Goal: Task Accomplishment & Management: Complete application form

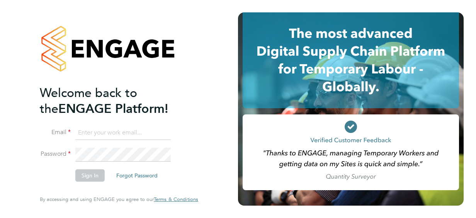
type input "[PERSON_NAME][EMAIL_ADDRESS][DOMAIN_NAME]"
click at [89, 180] on button "Sign In" at bounding box center [89, 175] width 29 height 12
click at [0, 0] on div "Sorry, we are having problems connecting to our services." at bounding box center [0, 0] width 0 height 0
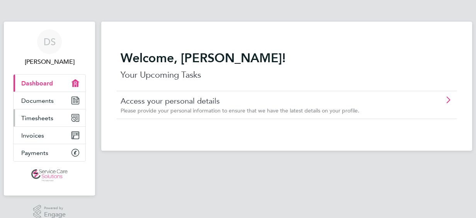
click at [42, 118] on span "Timesheets" at bounding box center [37, 117] width 32 height 7
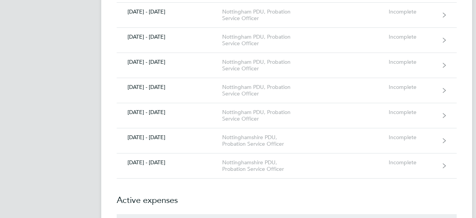
scroll to position [270, 0]
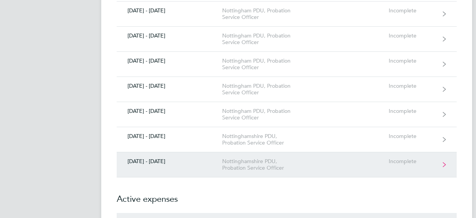
click at [181, 166] on link "[DATE] - [DATE] [GEOGRAPHIC_DATA] PDU, Probation Service Officer Incomplete" at bounding box center [287, 164] width 340 height 25
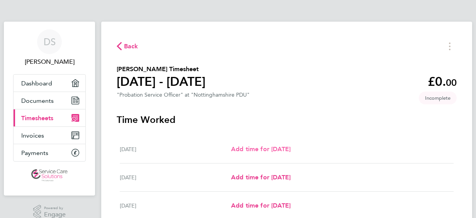
click at [242, 150] on span "Add time for [DATE]" at bounding box center [260, 148] width 59 height 7
click at [242, 150] on app-root "DS [PERSON_NAME] Applications: Dashboard Documents Current page: Timesheets Inv…" at bounding box center [238, 200] width 476 height 400
select select "30"
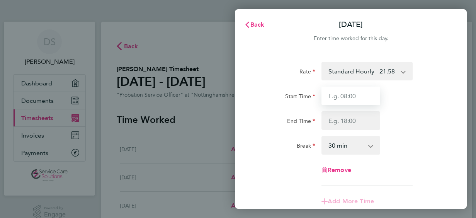
click at [341, 97] on input "Start Time" at bounding box center [350, 95] width 59 height 19
type input "06:15"
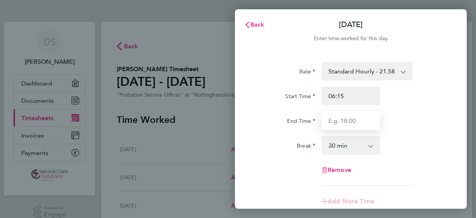
click at [340, 121] on input "End Time" at bounding box center [350, 120] width 59 height 19
type input "14:45"
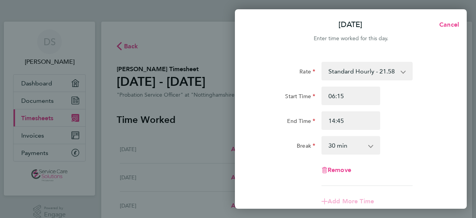
click at [336, 142] on select "0 min 15 min 30 min 45 min 60 min 75 min 90 min" at bounding box center [346, 145] width 48 height 17
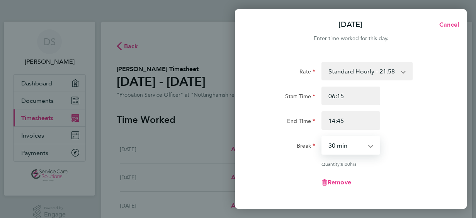
select select "0"
click at [322, 137] on select "0 min 15 min 30 min 45 min 60 min 75 min 90 min" at bounding box center [346, 145] width 48 height 17
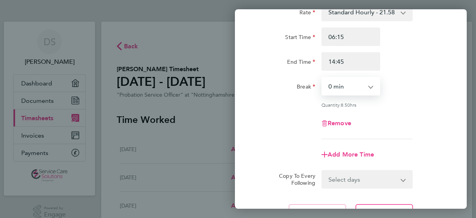
scroll to position [77, 0]
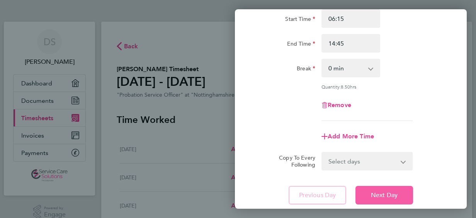
drag, startPoint x: 388, startPoint y: 194, endPoint x: 387, endPoint y: 185, distance: 9.3
click at [388, 194] on span "Next Day" at bounding box center [384, 195] width 27 height 8
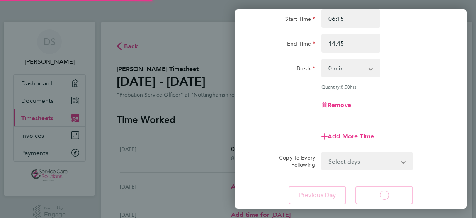
select select "30"
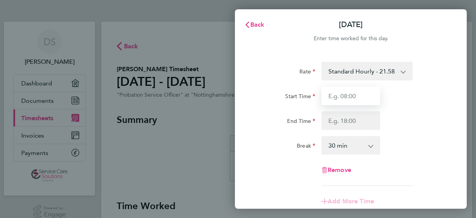
click at [339, 97] on input "Start Time" at bounding box center [350, 95] width 59 height 19
click at [340, 97] on input "Start Time" at bounding box center [350, 95] width 59 height 19
type input "08:25"
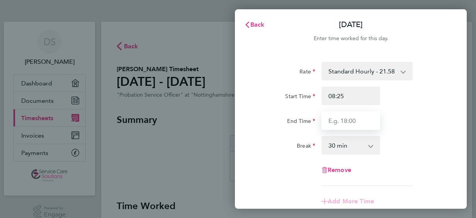
click at [345, 123] on input "End Time" at bounding box center [350, 120] width 59 height 19
type input "16:25"
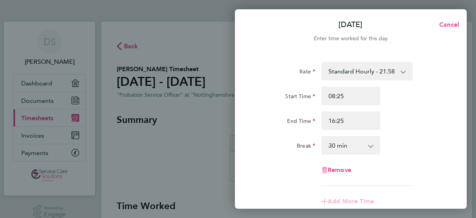
click at [330, 143] on select "0 min 15 min 30 min 45 min 60 min 75 min 90 min" at bounding box center [346, 145] width 48 height 17
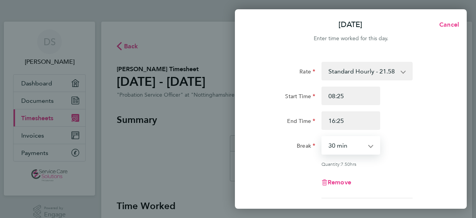
select select "0"
click at [322, 137] on select "0 min 15 min 30 min 45 min 60 min 75 min 90 min" at bounding box center [346, 145] width 48 height 17
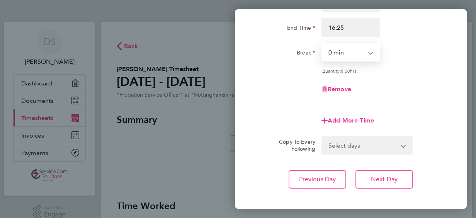
scroll to position [116, 0]
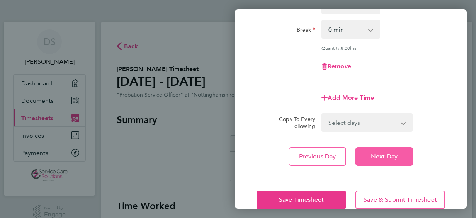
click at [405, 154] on button "Next Day" at bounding box center [384, 156] width 58 height 19
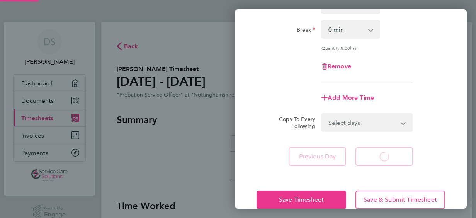
select select "30"
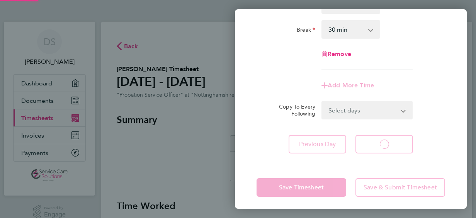
select select "30"
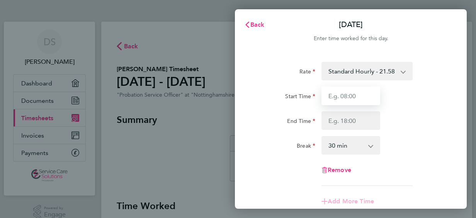
click at [343, 97] on input "Start Time" at bounding box center [350, 95] width 59 height 19
type input "08:40"
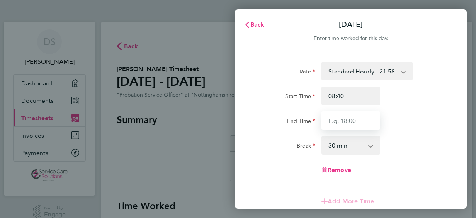
click at [328, 120] on input "End Time" at bounding box center [350, 120] width 59 height 19
type input "15:35"
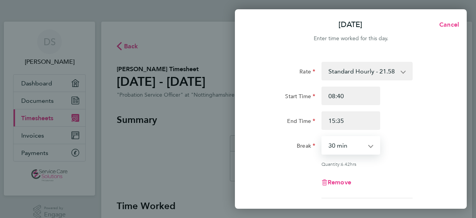
click at [340, 147] on select "0 min 15 min 30 min 45 min 60 min 75 min 90 min" at bounding box center [346, 145] width 48 height 17
select select "0"
click at [322, 137] on select "0 min 15 min 30 min 45 min 60 min 75 min 90 min" at bounding box center [346, 145] width 48 height 17
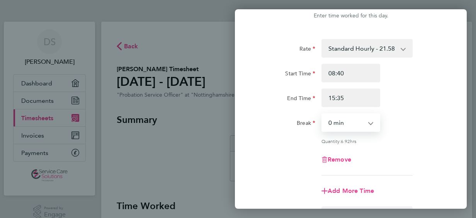
scroll to position [77, 0]
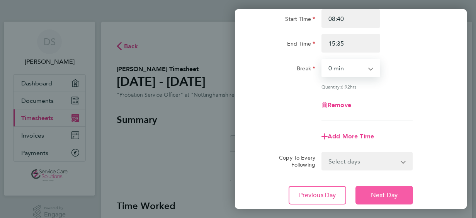
click at [392, 196] on span "Next Day" at bounding box center [384, 195] width 27 height 8
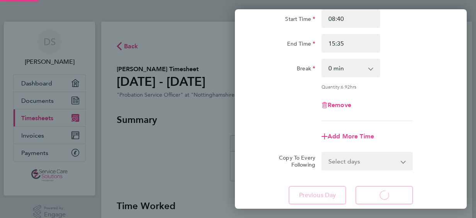
select select "30"
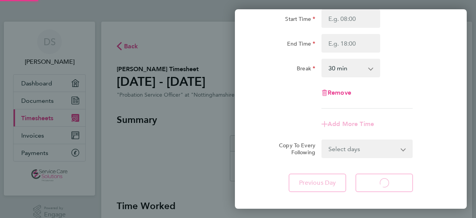
select select "30"
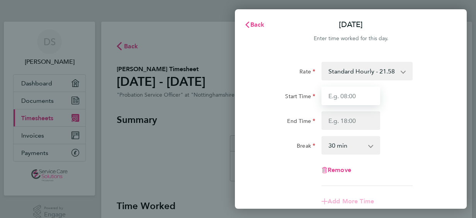
click at [336, 94] on input "Start Time" at bounding box center [350, 95] width 59 height 19
type input "08:30"
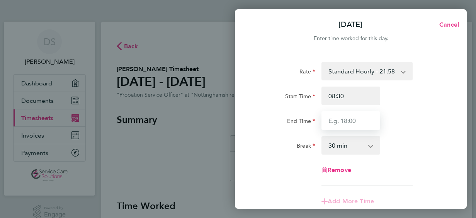
click at [342, 121] on input "End Time" at bounding box center [350, 120] width 59 height 19
type input "14:15"
click at [343, 147] on select "0 min 15 min 30 min 45 min 60 min 75 min 90 min" at bounding box center [346, 145] width 48 height 17
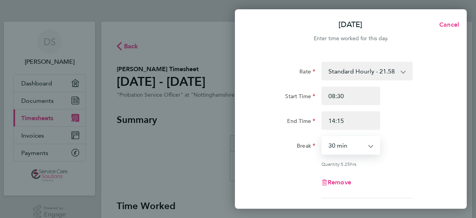
select select "0"
click at [322, 137] on select "0 min 15 min 30 min 45 min 60 min 75 min 90 min" at bounding box center [346, 145] width 48 height 17
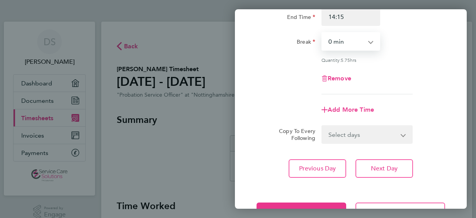
scroll to position [116, 0]
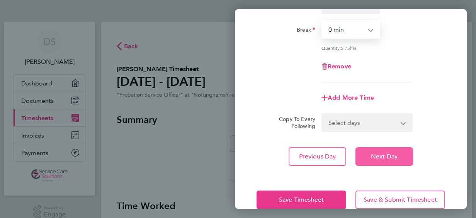
click at [389, 159] on button "Next Day" at bounding box center [384, 156] width 58 height 19
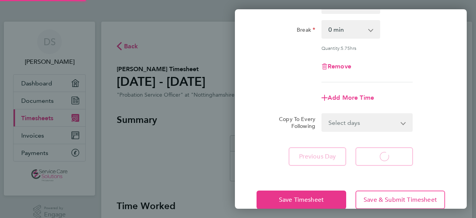
select select "30"
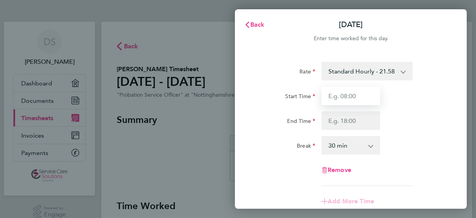
click at [351, 93] on input "Start Time" at bounding box center [350, 95] width 59 height 19
type input "08:35"
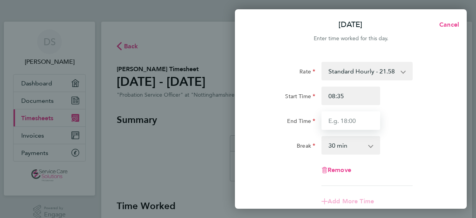
click at [341, 119] on input "End Time" at bounding box center [350, 120] width 59 height 19
type input "16:25"
click at [336, 147] on select "0 min 15 min 30 min 45 min 60 min 75 min 90 min" at bounding box center [346, 145] width 48 height 17
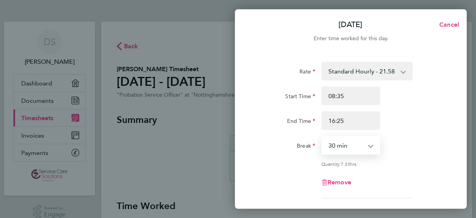
select select "0"
click at [322, 137] on select "0 min 15 min 30 min 45 min 60 min 75 min 90 min" at bounding box center [346, 145] width 48 height 17
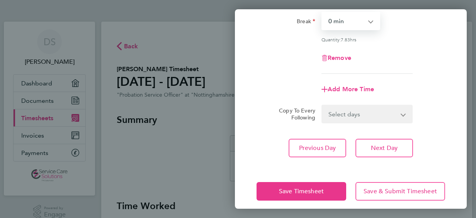
scroll to position [131, 0]
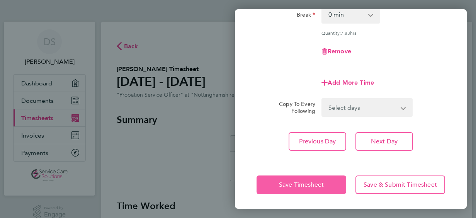
click at [270, 185] on button "Save Timesheet" at bounding box center [301, 184] width 90 height 19
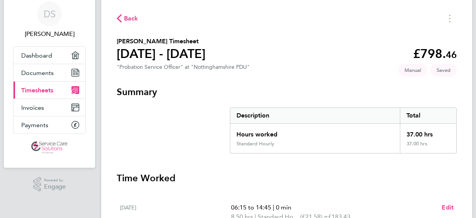
scroll to position [39, 0]
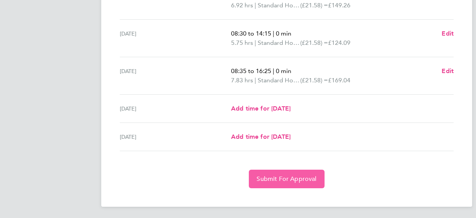
click at [285, 178] on span "Submit For Approval" at bounding box center [286, 179] width 60 height 8
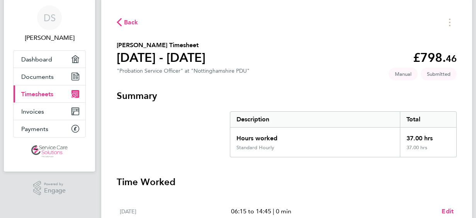
scroll to position [0, 0]
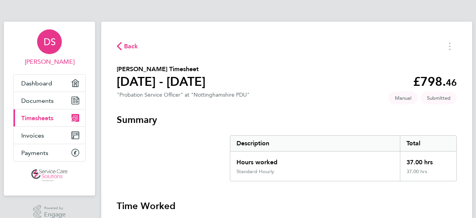
click at [54, 49] on div "DS" at bounding box center [49, 41] width 25 height 25
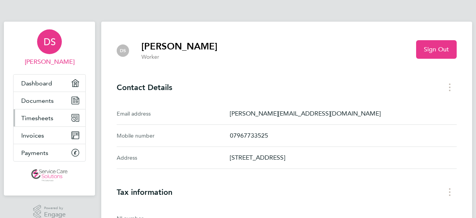
click at [38, 116] on span "Timesheets" at bounding box center [37, 117] width 32 height 7
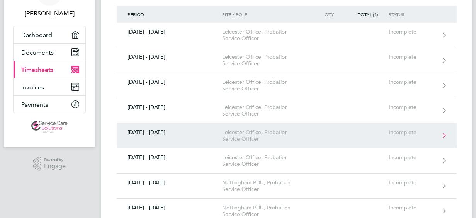
scroll to position [39, 0]
